Goal: Communication & Community: Answer question/provide support

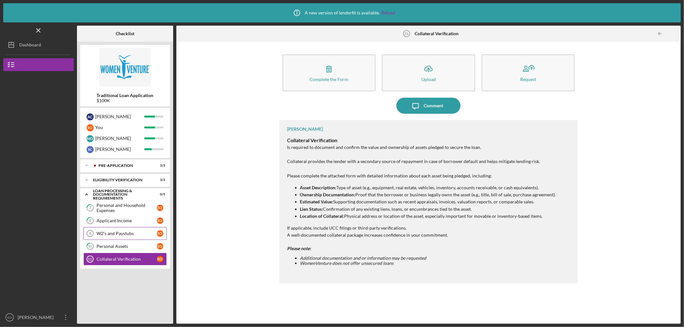
click at [126, 234] on div "W2's and Paystubs" at bounding box center [126, 233] width 60 height 5
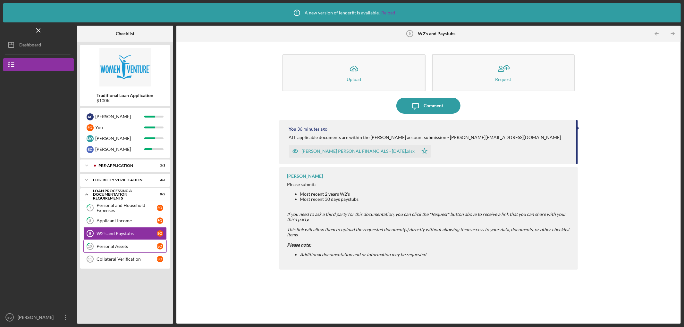
click at [116, 248] on div "Personal Assets" at bounding box center [126, 246] width 60 height 5
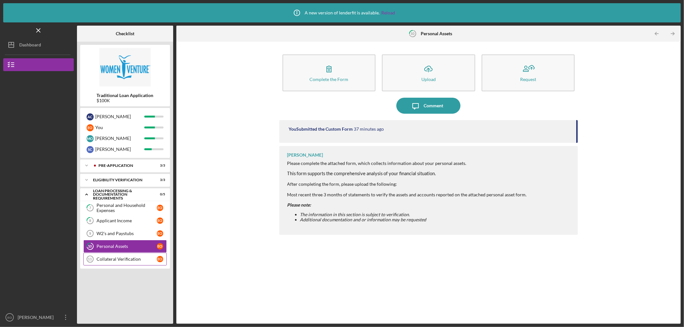
click at [115, 262] on div "Collateral Verification" at bounding box center [126, 259] width 60 height 5
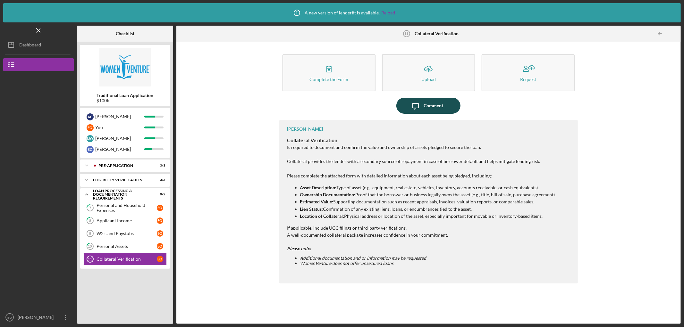
click at [431, 108] on div "Comment" at bounding box center [433, 106] width 20 height 16
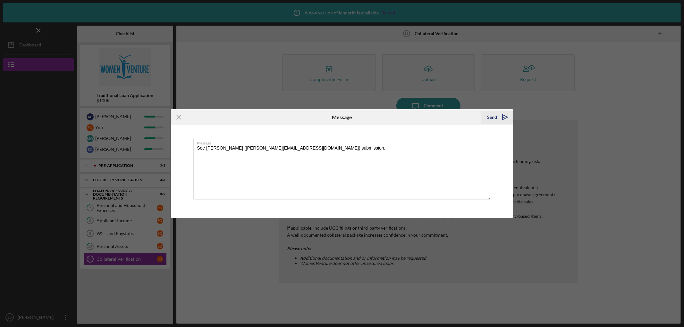
type textarea "See [PERSON_NAME] ([PERSON_NAME][EMAIL_ADDRESS][DOMAIN_NAME]) submission."
click at [492, 118] on div "Send" at bounding box center [492, 117] width 10 height 13
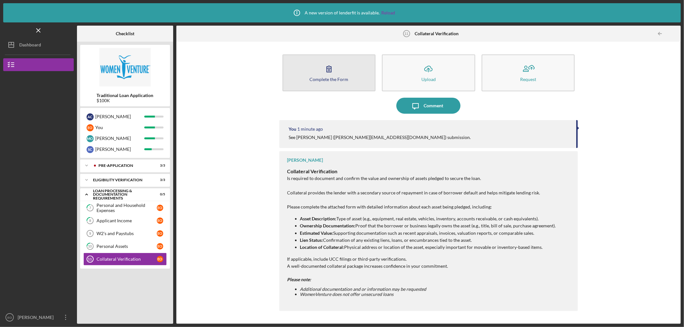
click at [346, 71] on button "Complete the Form Form" at bounding box center [328, 72] width 93 height 37
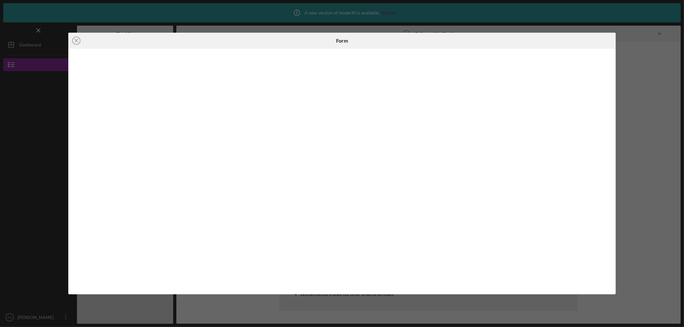
click at [24, 166] on div "Icon/Close Form" at bounding box center [342, 163] width 684 height 327
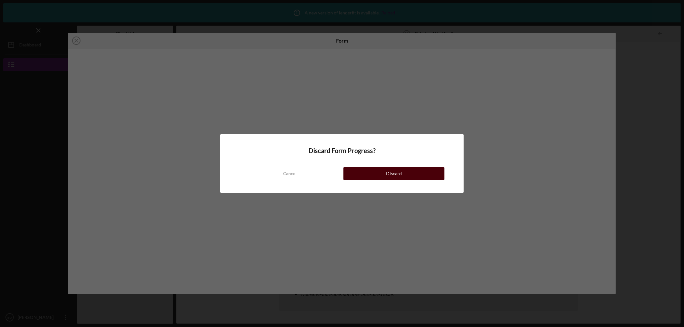
click at [373, 177] on button "Discard" at bounding box center [393, 173] width 101 height 13
